Goal: Transaction & Acquisition: Book appointment/travel/reservation

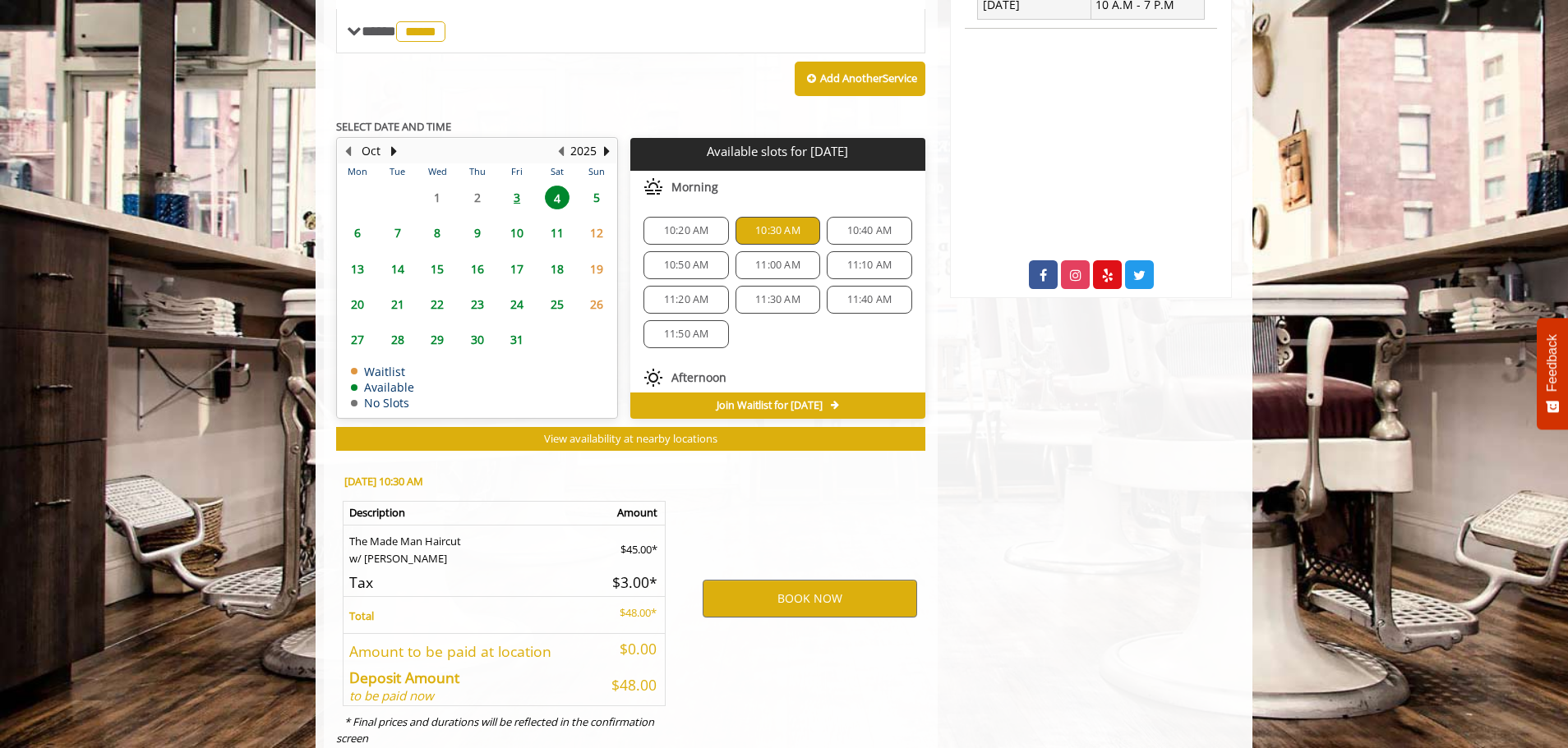
scroll to position [780, 0]
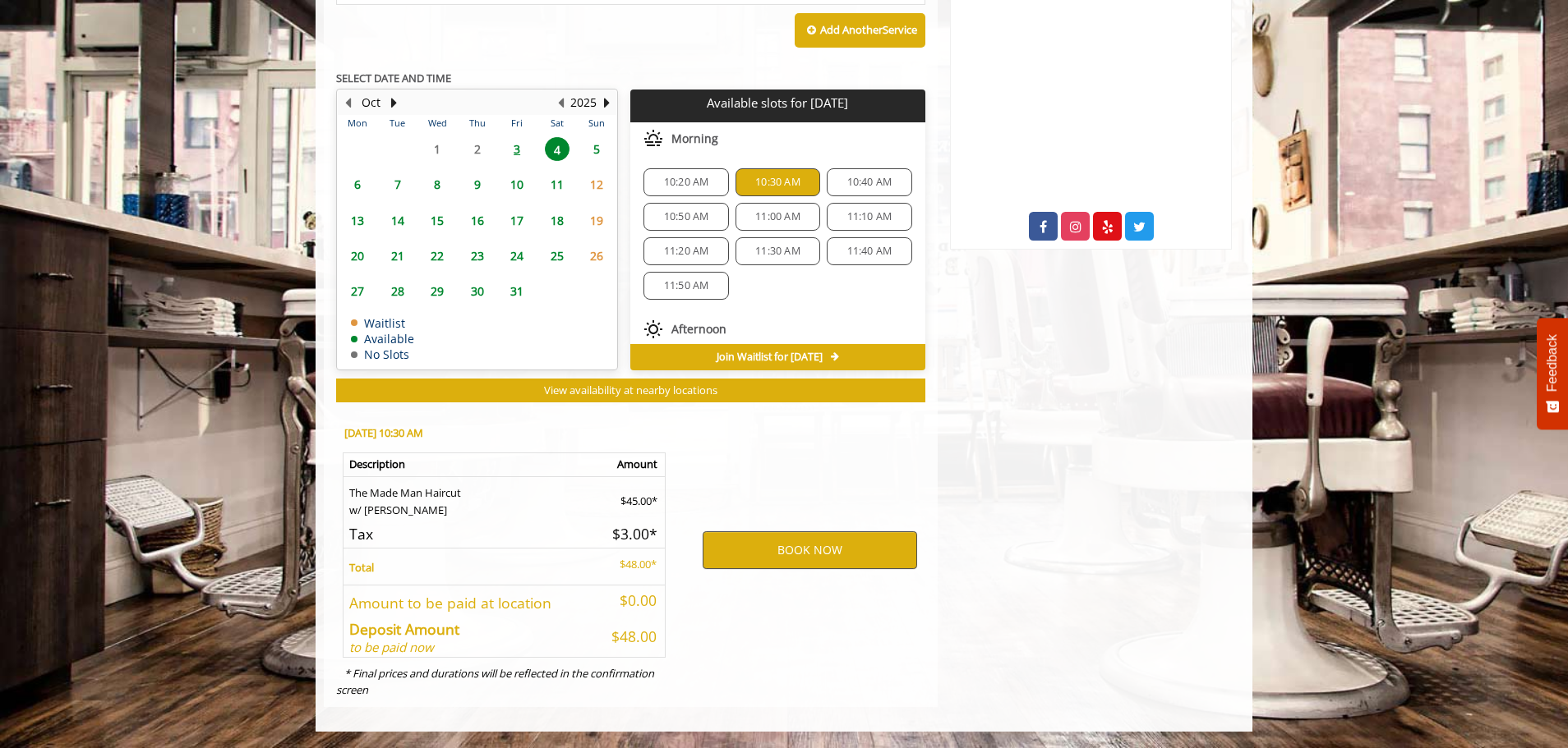
click at [796, 556] on button "BOOK NOW" at bounding box center [810, 550] width 215 height 38
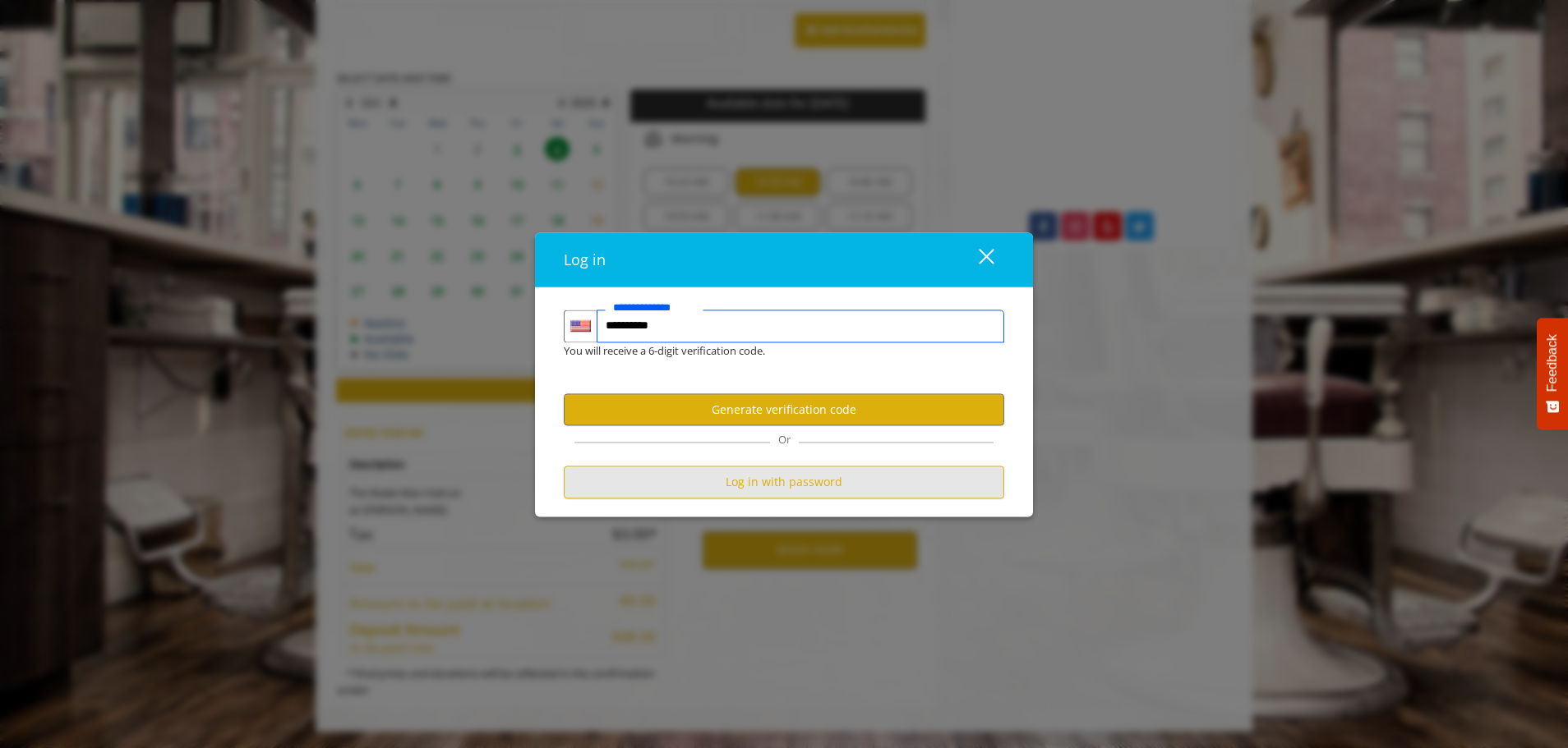
type input "**********"
click at [747, 472] on button "Log in with password" at bounding box center [784, 482] width 441 height 32
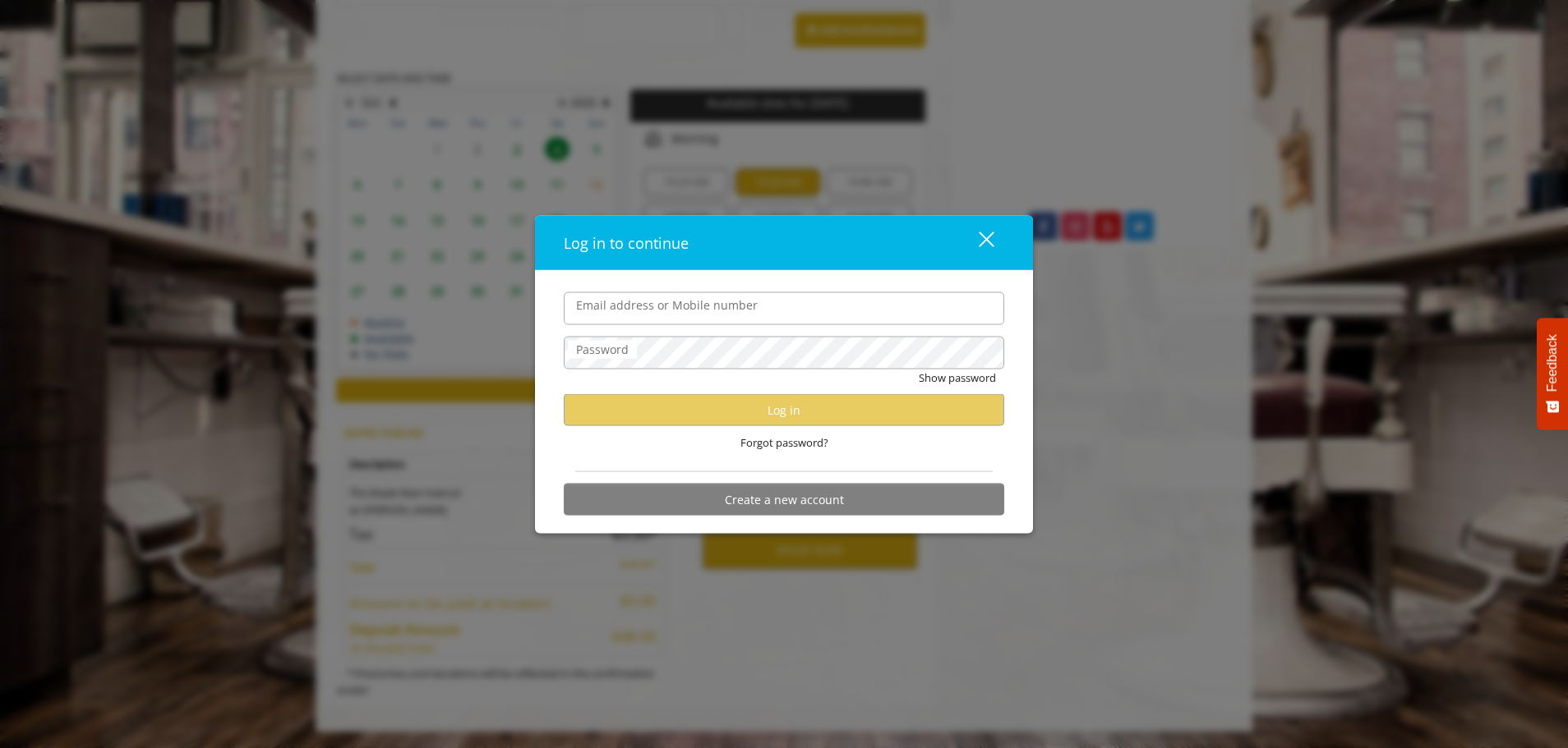
scroll to position [0, 0]
type input "**********"
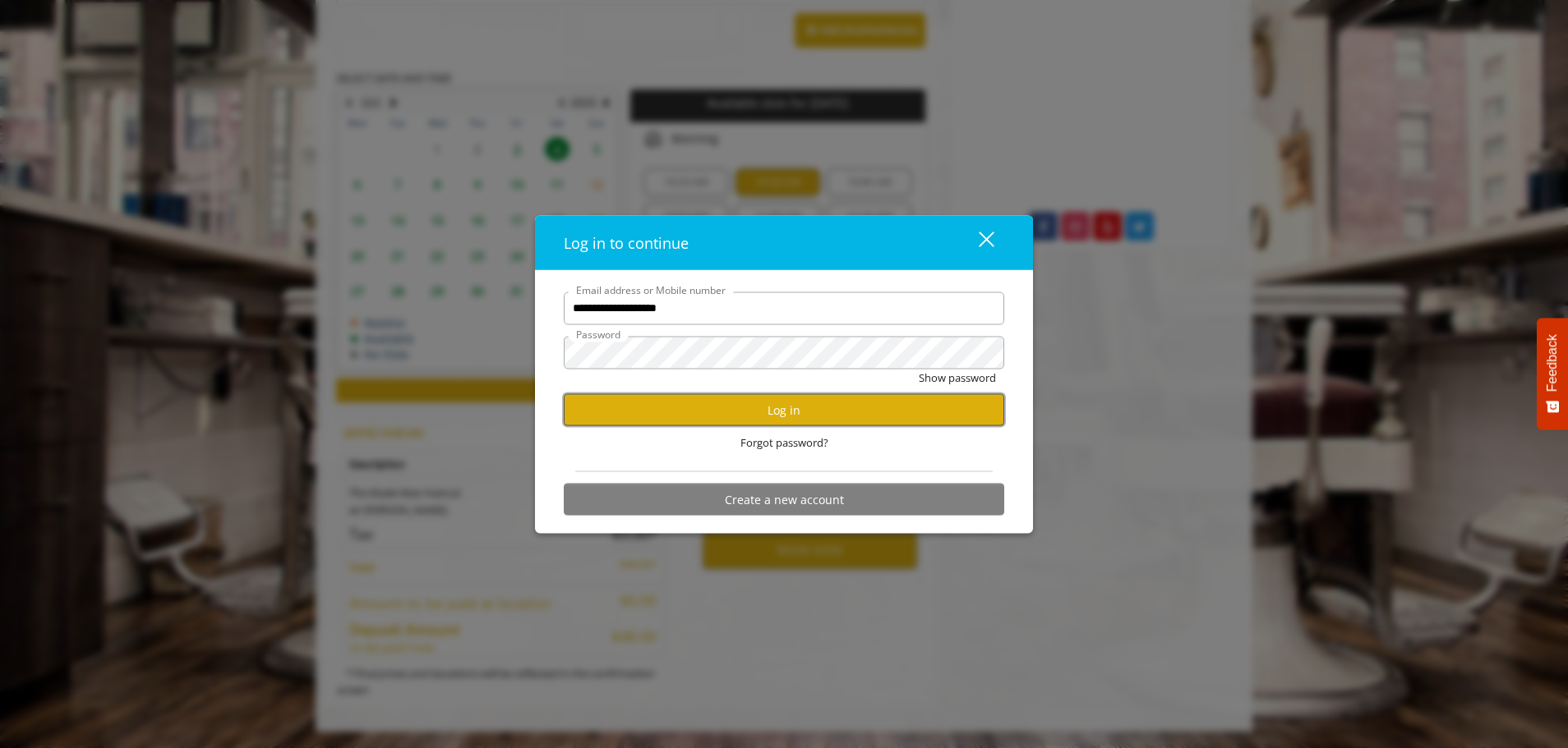
click at [744, 414] on button "Log in" at bounding box center [784, 410] width 441 height 32
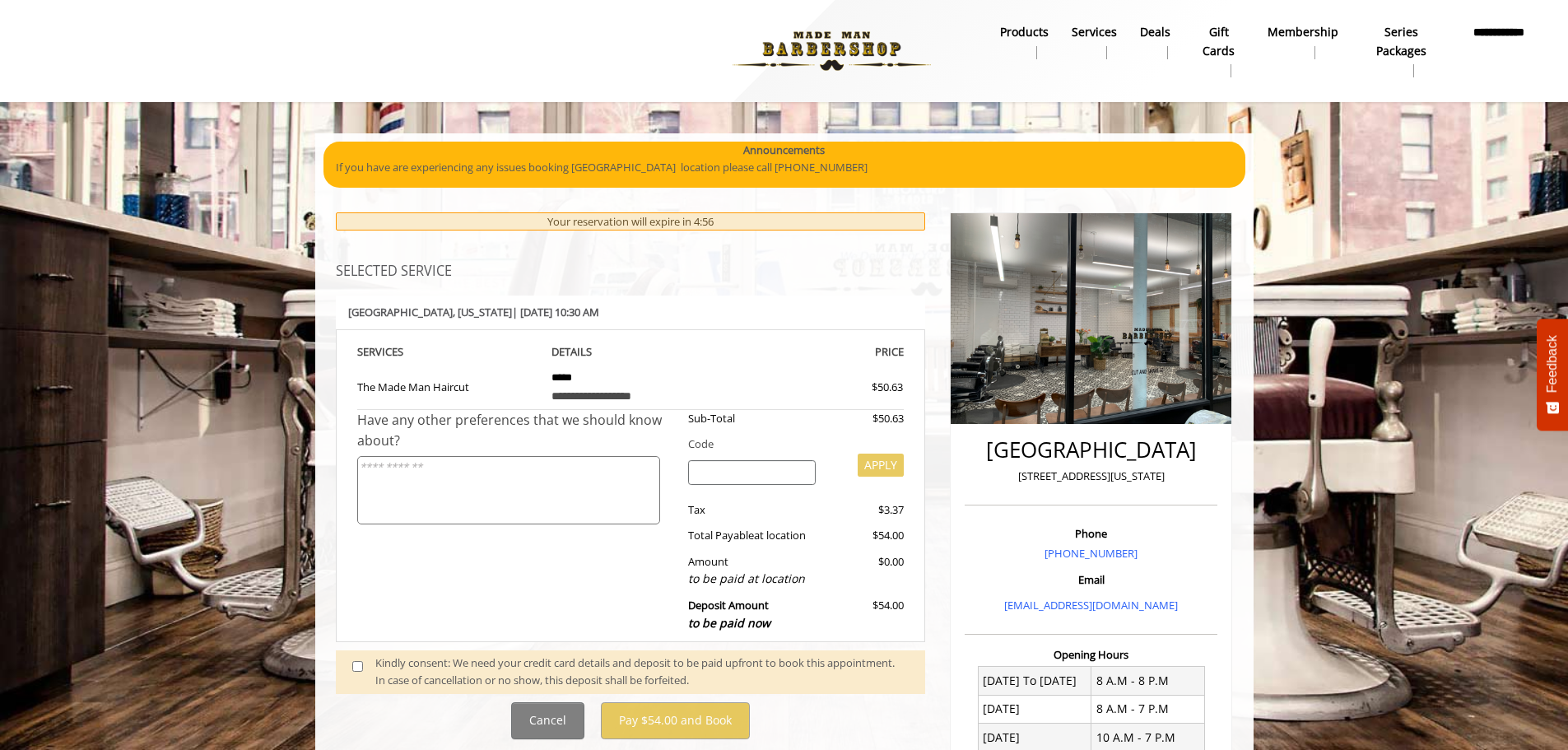
scroll to position [83, 0]
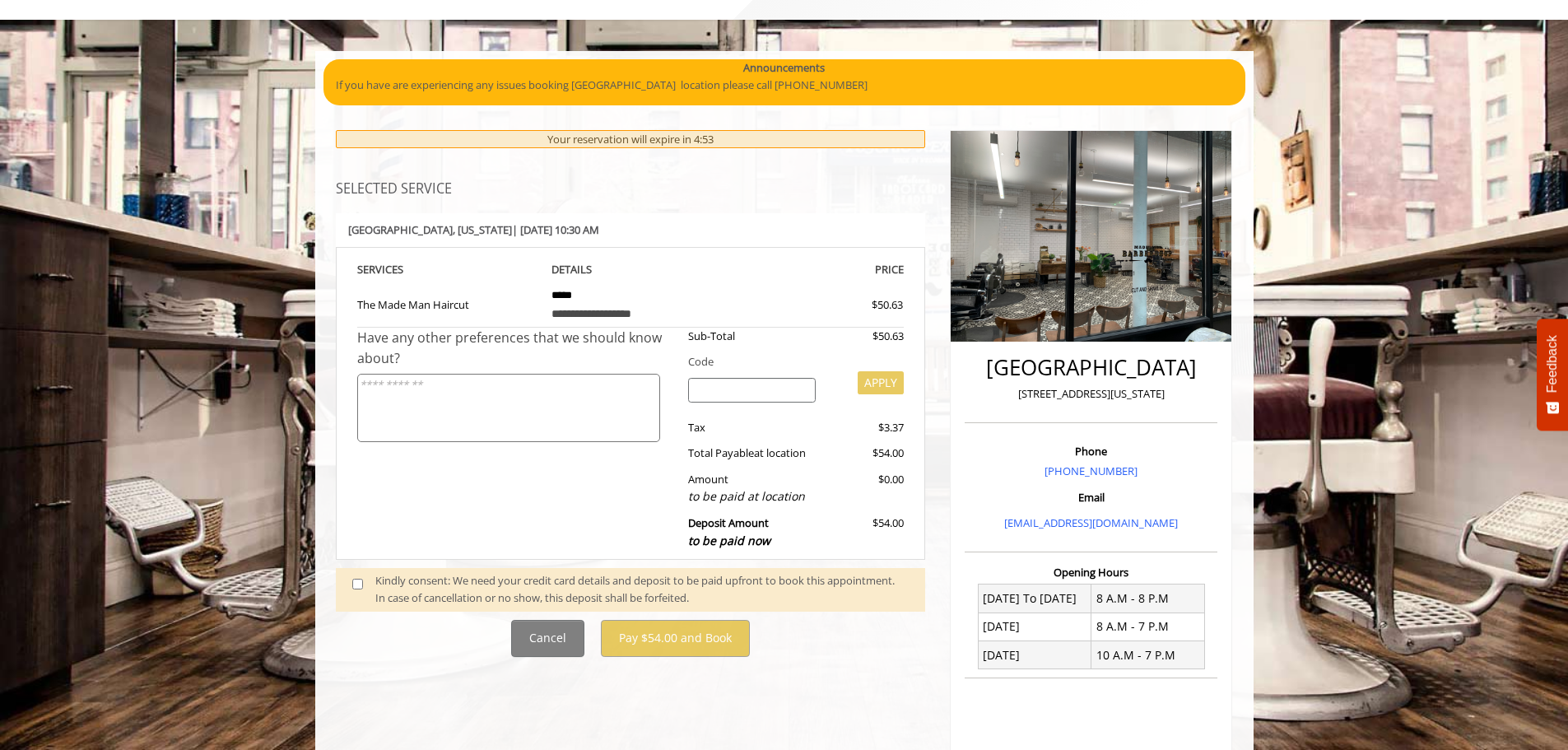
click at [350, 592] on span at bounding box center [364, 590] width 48 height 34
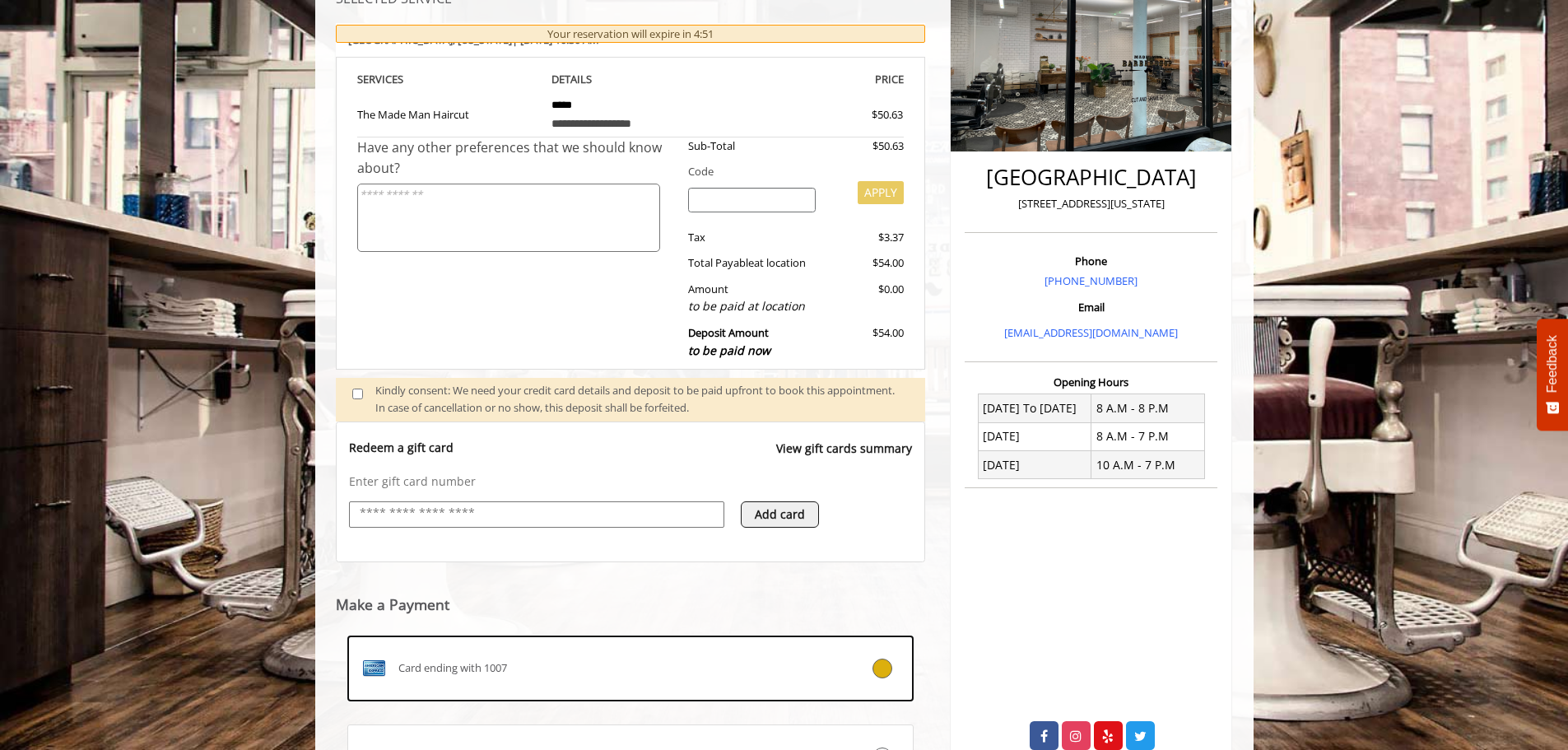
scroll to position [433, 0]
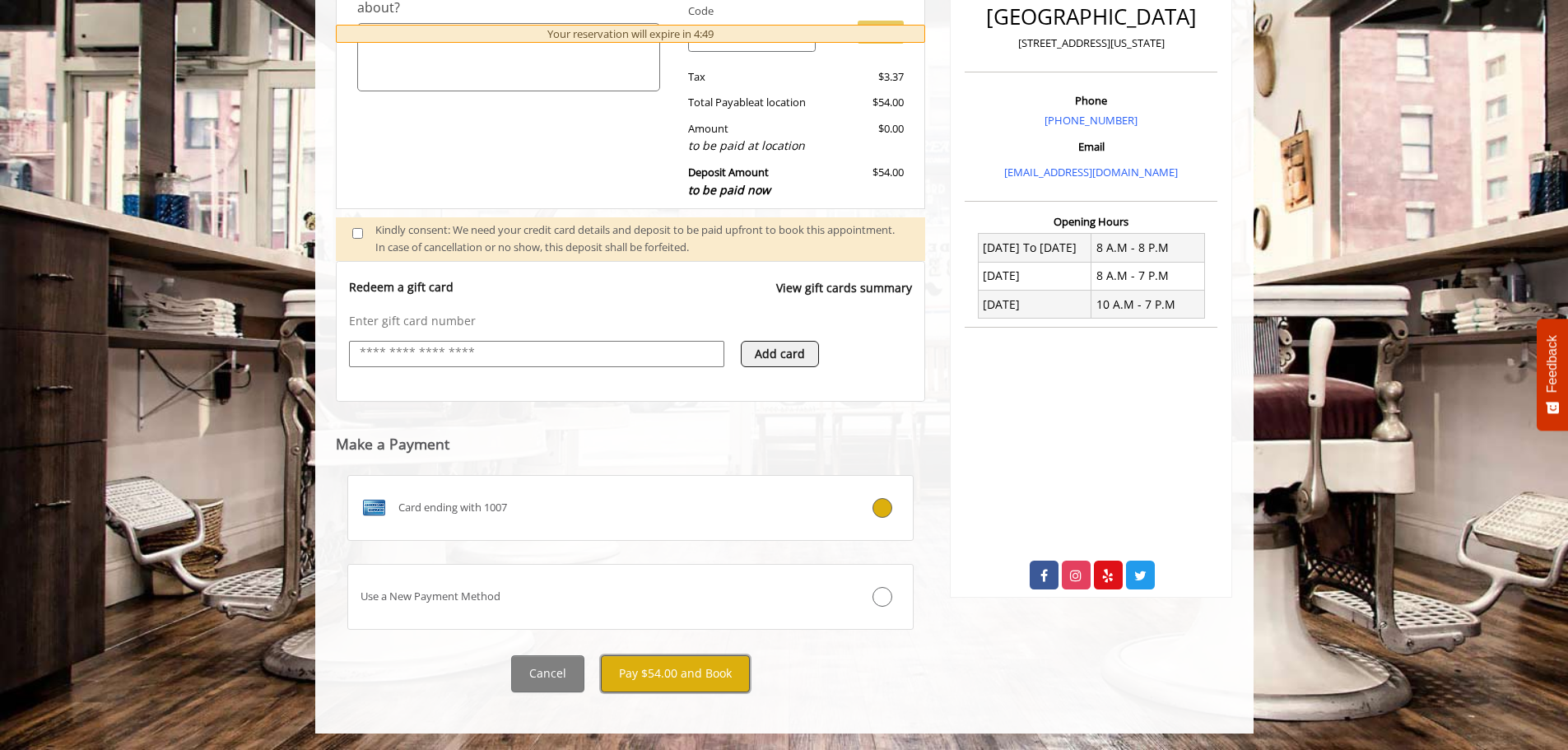
click at [693, 673] on button "Pay $54.00 and Book" at bounding box center [675, 673] width 149 height 37
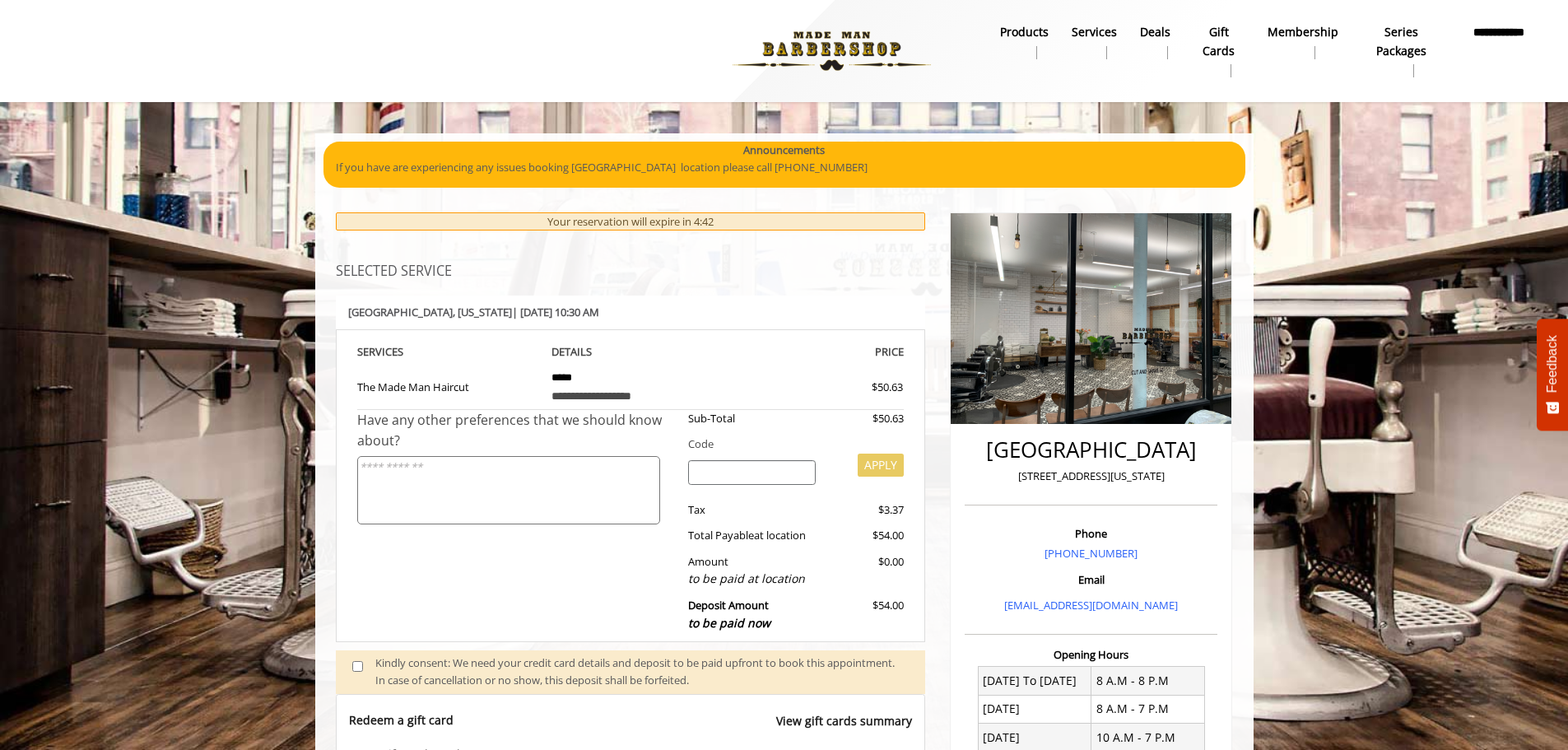
scroll to position [164, 0]
